Goal: Check status: Check status

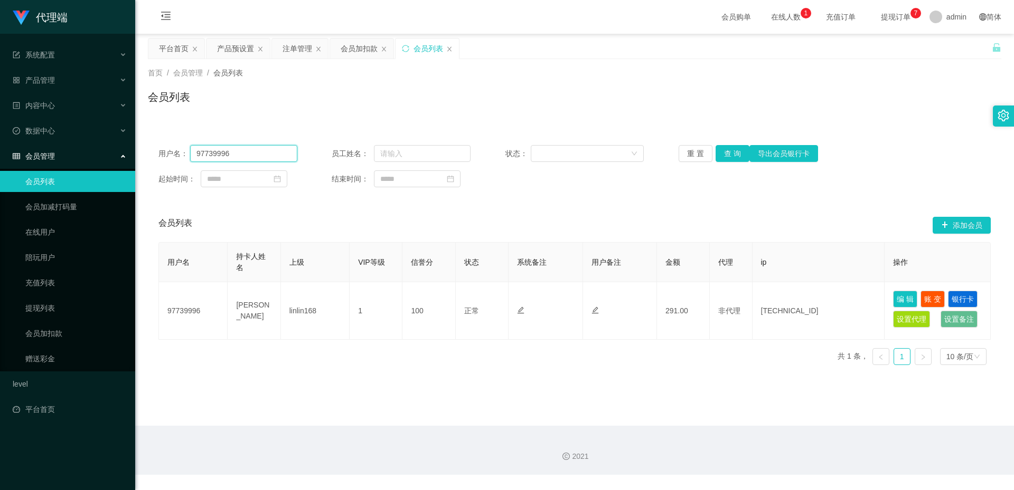
click at [262, 157] on input "97739996" at bounding box center [243, 153] width 107 height 17
paste input "82121540"
type input "82121540"
click at [727, 152] on button "查 询" at bounding box center [732, 153] width 34 height 17
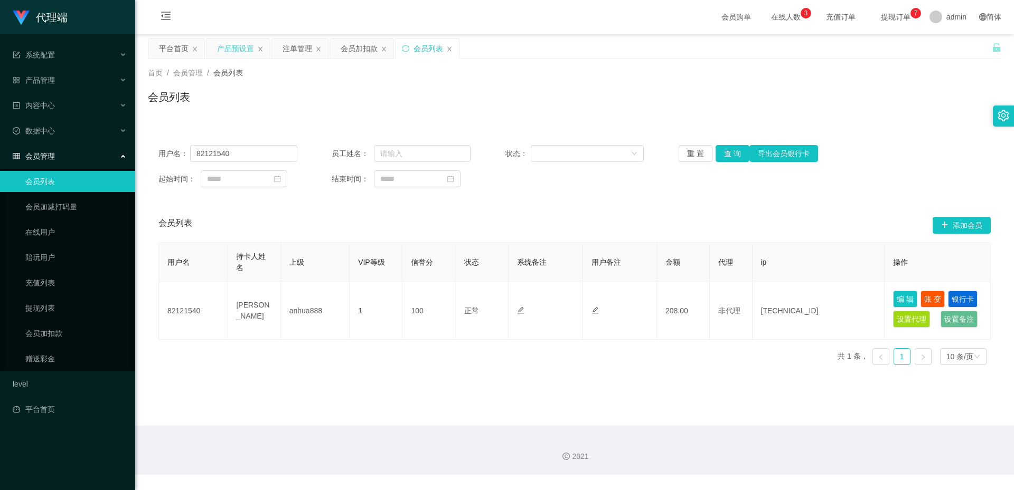
click at [231, 50] on div "产品预设置" at bounding box center [235, 49] width 37 height 20
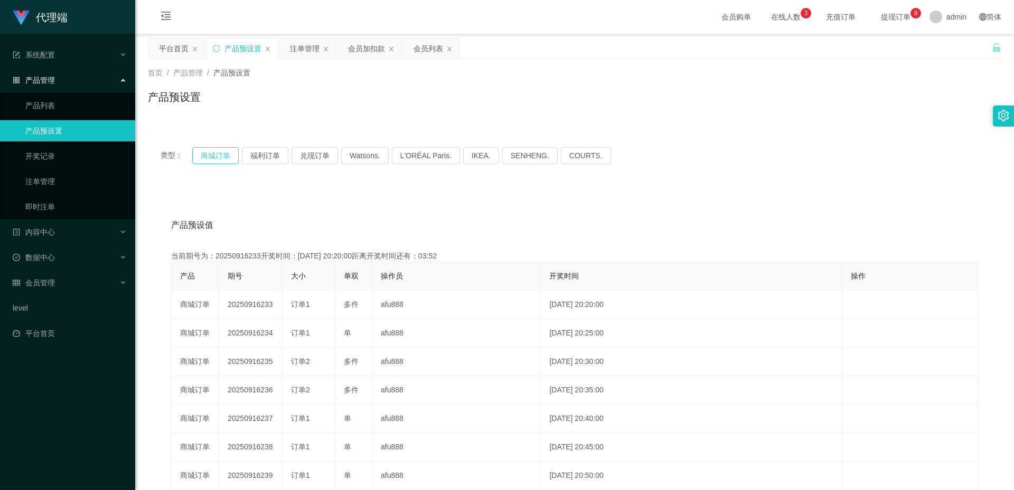
click at [209, 162] on button "商城订单" at bounding box center [215, 155] width 46 height 17
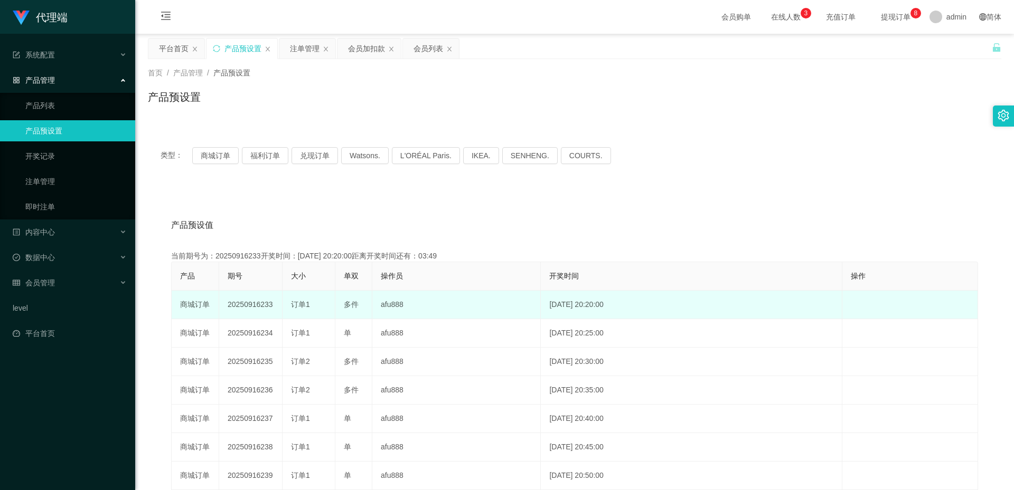
click at [244, 304] on td "20250916233" at bounding box center [250, 305] width 63 height 29
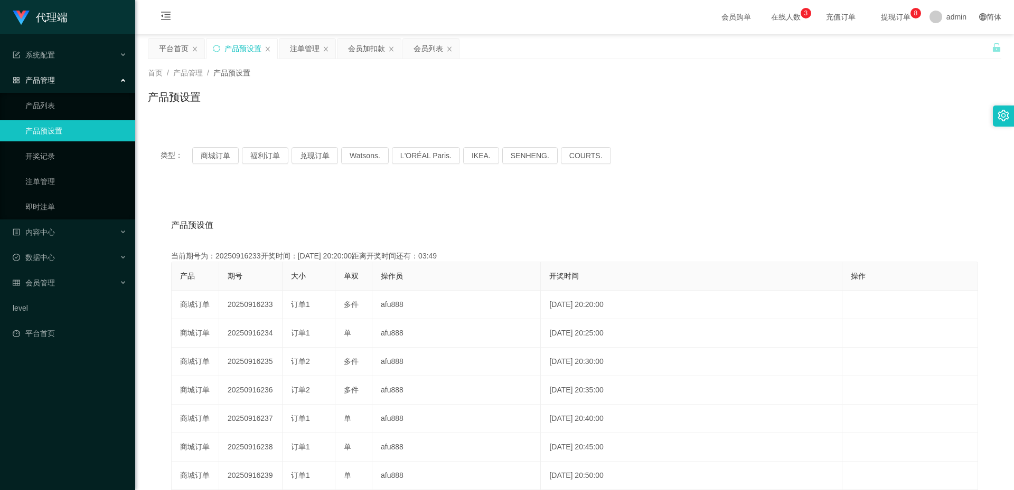
copy td "20250916233"
click at [430, 45] on div "会员列表" at bounding box center [428, 49] width 30 height 20
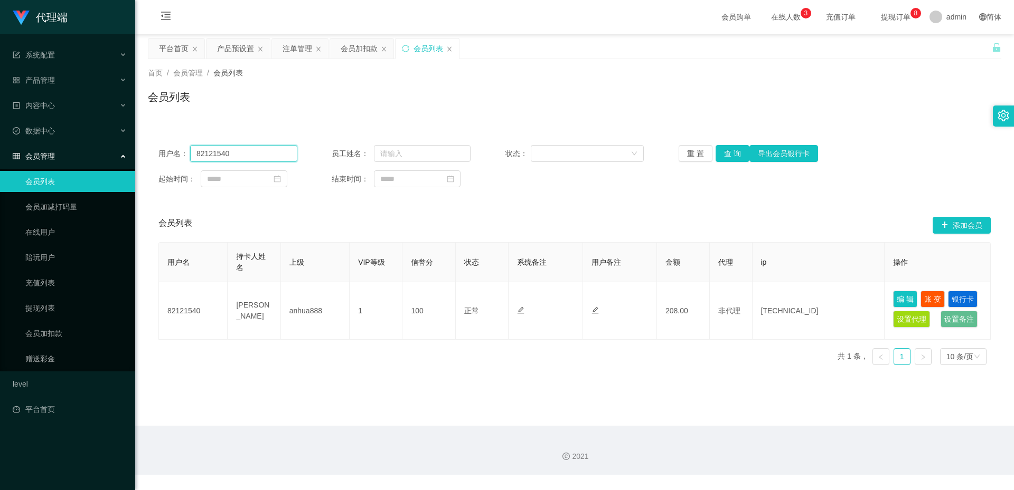
click at [249, 159] on input "82121540" at bounding box center [243, 153] width 107 height 17
click at [294, 54] on div "注单管理" at bounding box center [297, 49] width 30 height 20
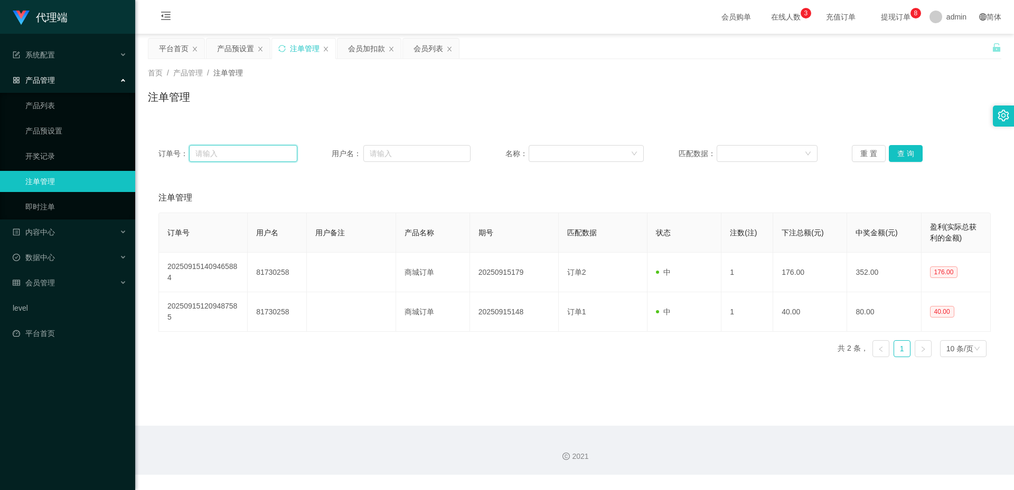
click at [262, 160] on input "text" at bounding box center [243, 153] width 108 height 17
click at [378, 158] on input "text" at bounding box center [416, 153] width 107 height 17
paste input "82121540"
type input "82121540"
click at [916, 154] on button "查 询" at bounding box center [905, 153] width 34 height 17
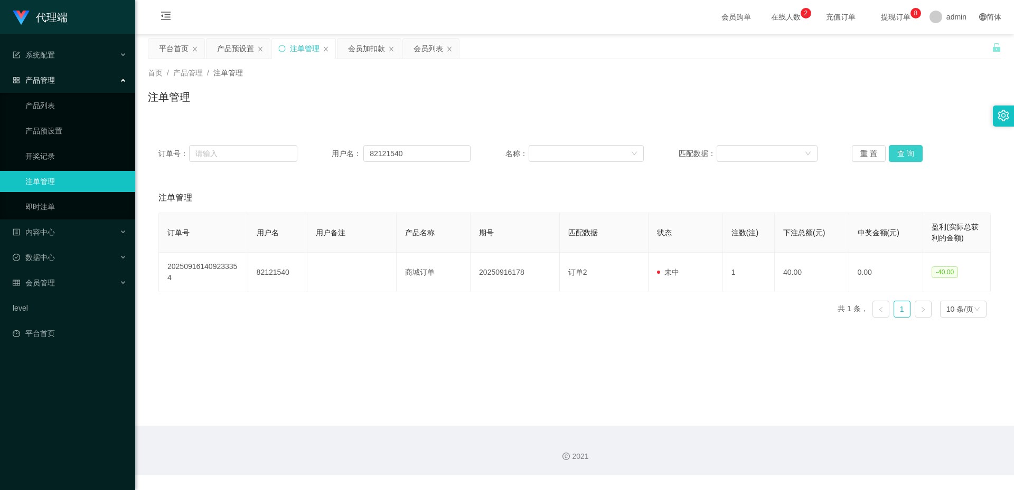
click at [904, 148] on button "查 询" at bounding box center [905, 153] width 34 height 17
click at [904, 149] on button "查 询" at bounding box center [905, 153] width 34 height 17
